Goal: Information Seeking & Learning: Check status

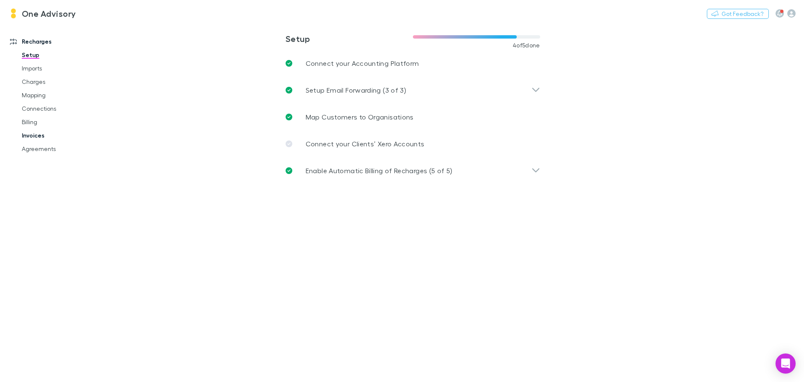
click at [35, 134] on link "Invoices" at bounding box center [63, 135] width 100 height 13
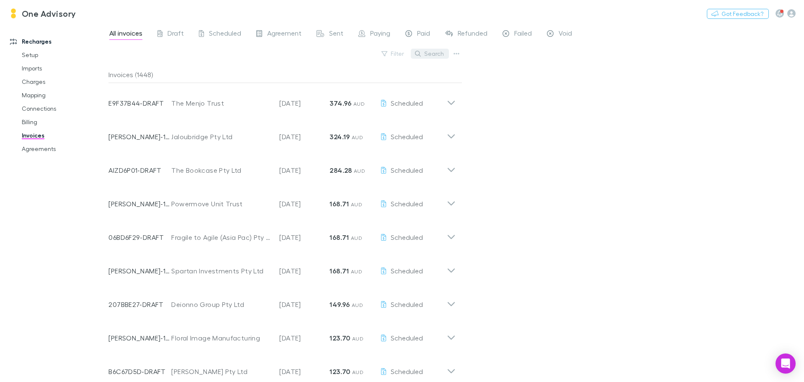
click at [433, 55] on button "Search" at bounding box center [430, 54] width 38 height 10
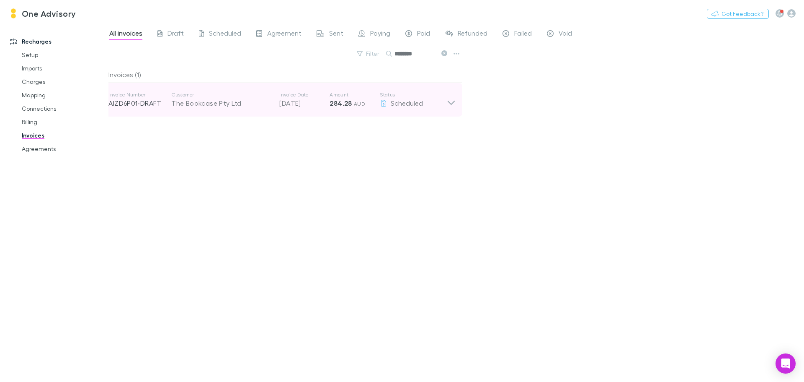
type input "********"
click at [447, 102] on icon at bounding box center [451, 99] width 9 height 17
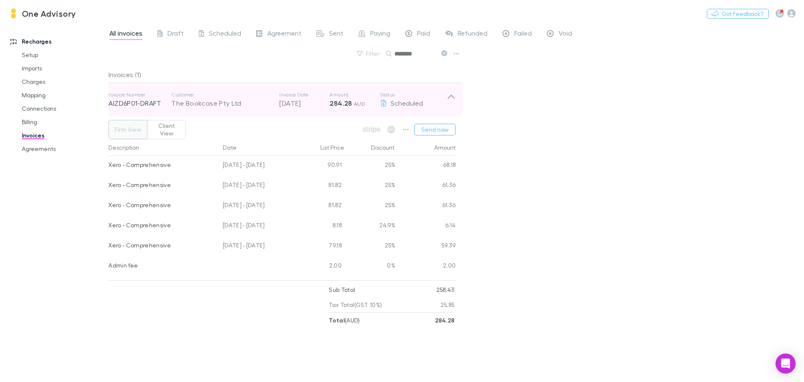
click at [455, 94] on icon at bounding box center [451, 99] width 9 height 17
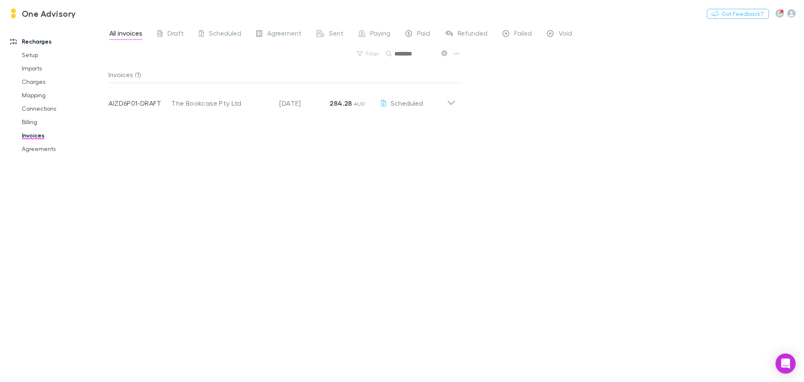
click at [444, 53] on icon at bounding box center [445, 53] width 6 height 6
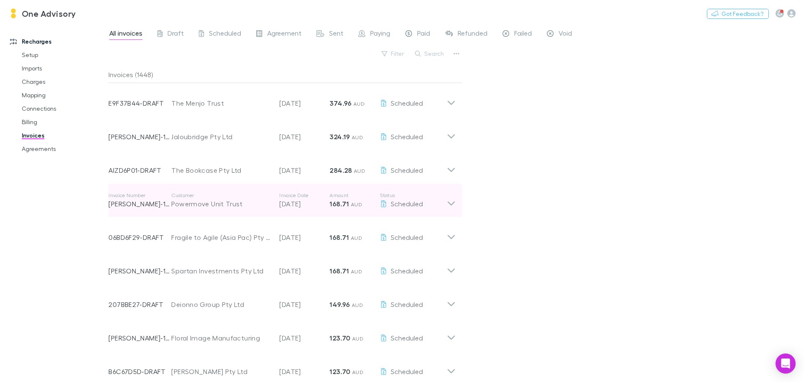
click at [449, 203] on icon at bounding box center [451, 200] width 9 height 17
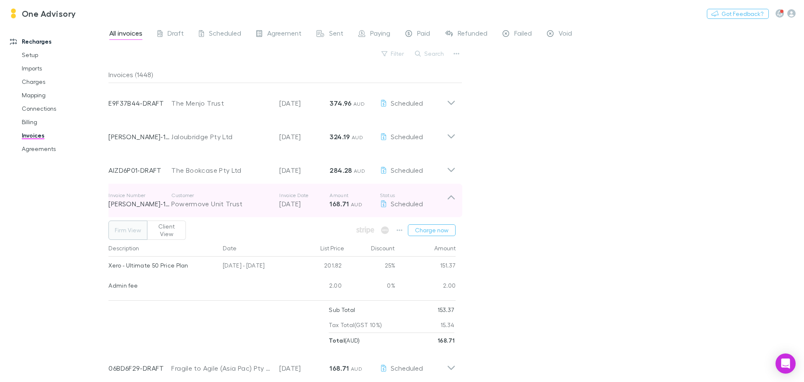
click at [449, 203] on icon at bounding box center [451, 200] width 9 height 17
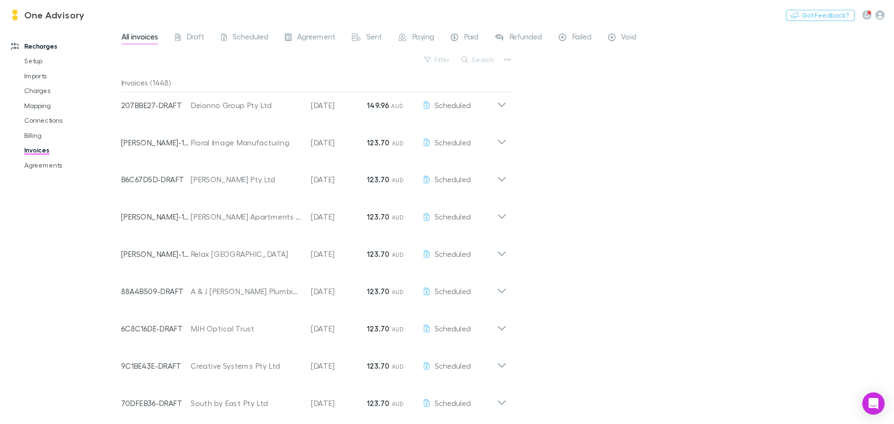
scroll to position [251, 0]
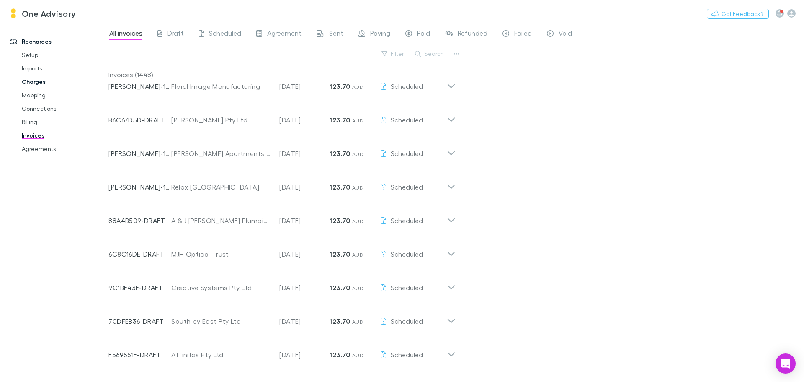
click at [36, 81] on link "Charges" at bounding box center [63, 81] width 100 height 13
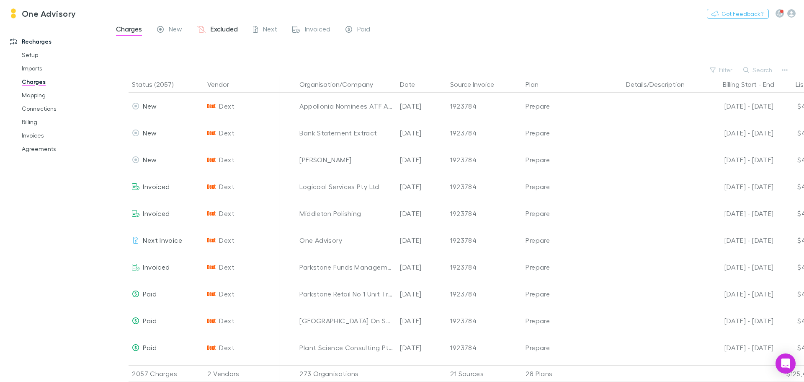
click at [224, 31] on span "Excluded" at bounding box center [224, 30] width 27 height 11
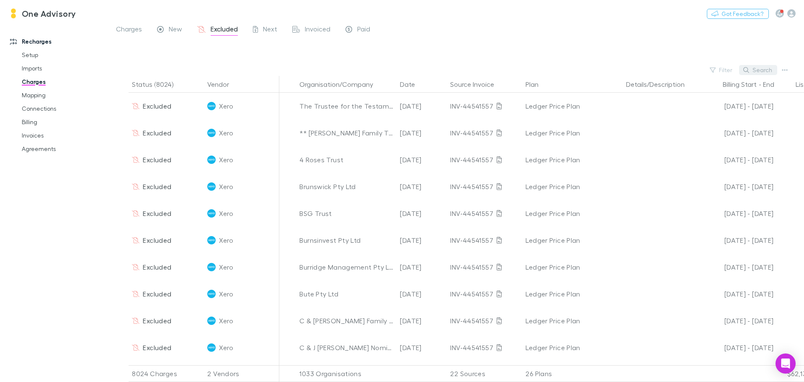
click at [763, 70] on button "Search" at bounding box center [758, 70] width 38 height 10
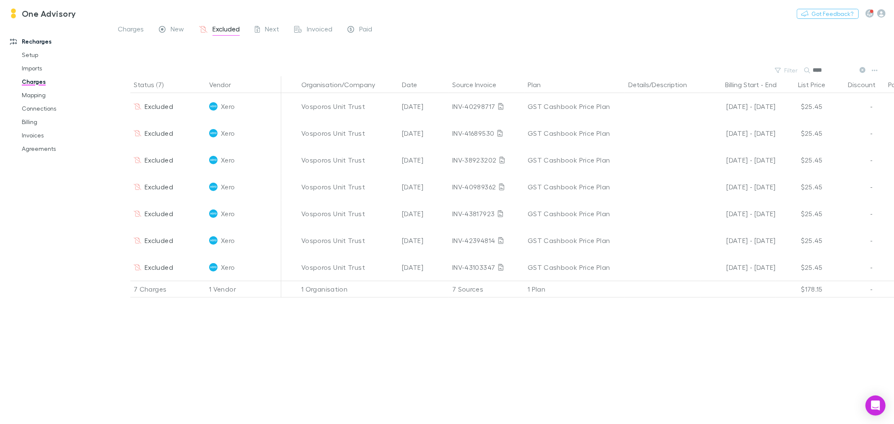
type input "****"
click at [26, 137] on link "Invoices" at bounding box center [64, 135] width 102 height 13
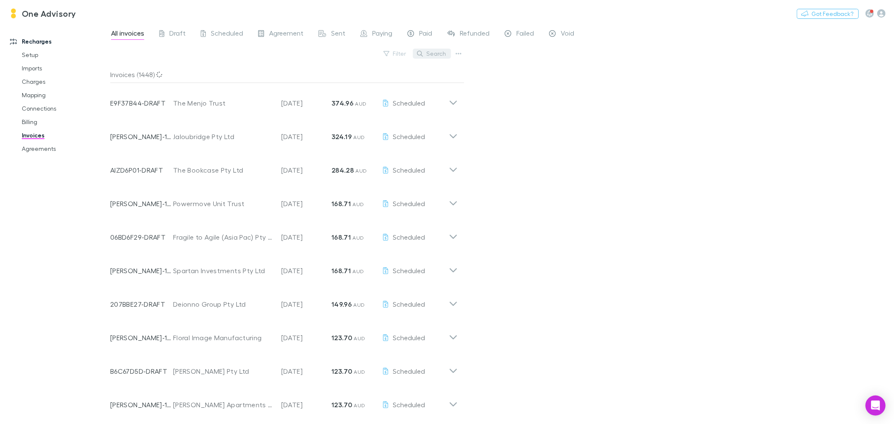
click at [434, 56] on button "Search" at bounding box center [432, 54] width 38 height 10
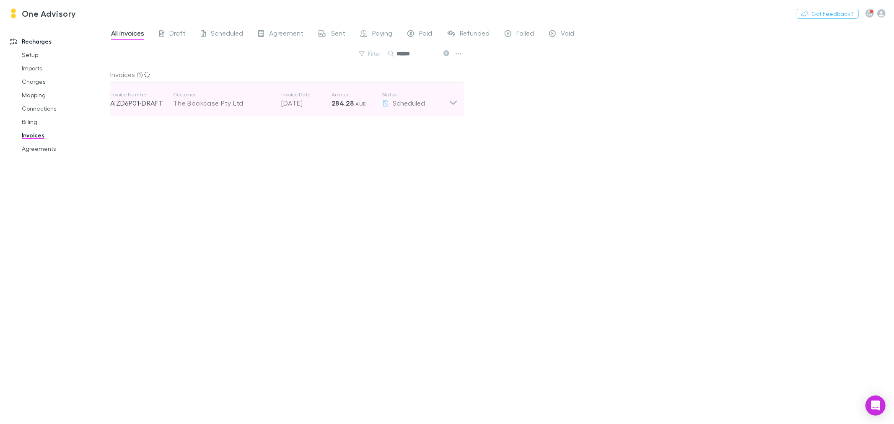
type input "******"
click at [455, 103] on icon at bounding box center [453, 99] width 9 height 17
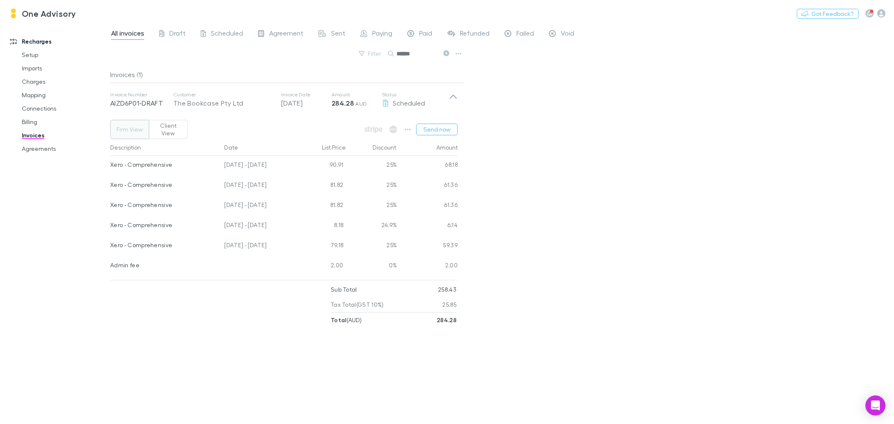
click at [174, 124] on button "Client View" at bounding box center [168, 129] width 39 height 19
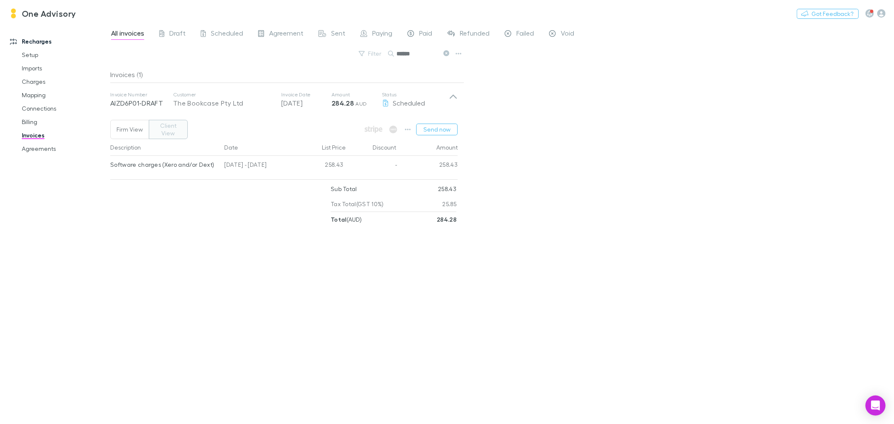
click at [136, 124] on button "Firm View" at bounding box center [129, 129] width 39 height 19
